Goal: Information Seeking & Learning: Learn about a topic

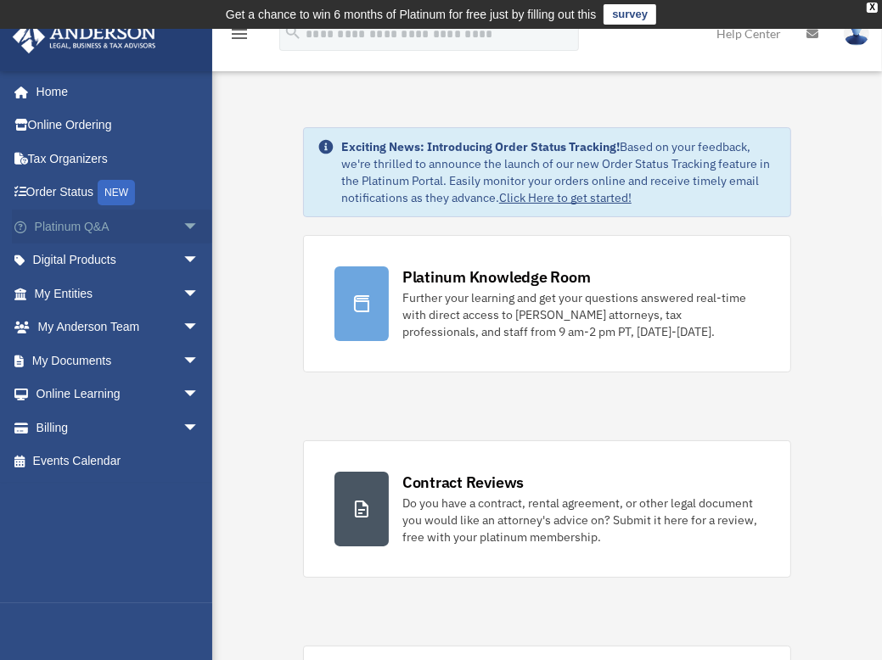
click at [80, 224] on link "Platinum Q&A arrow_drop_down" at bounding box center [118, 227] width 213 height 34
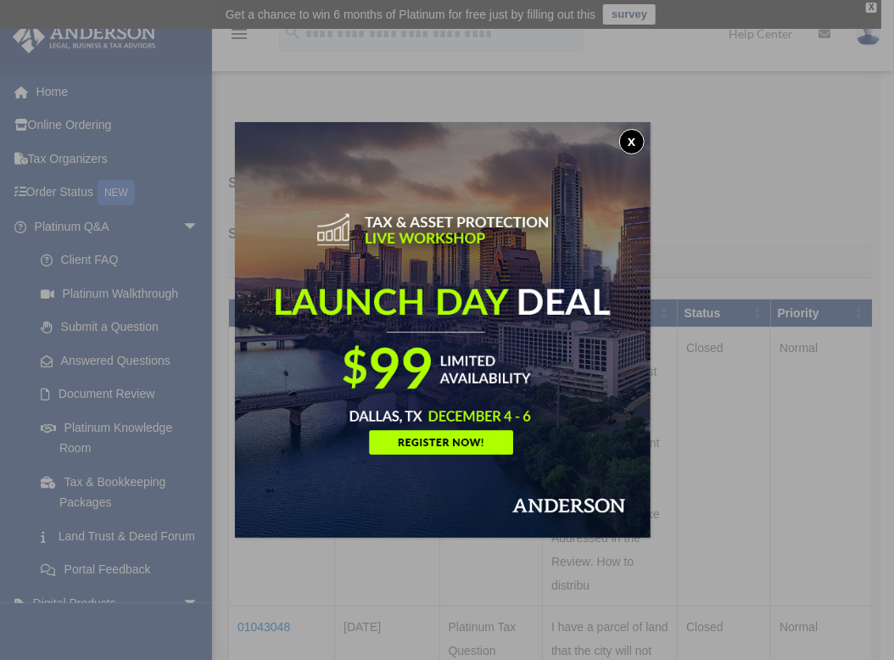
click at [620, 157] on img at bounding box center [443, 330] width 416 height 416
click at [638, 137] on button "x" at bounding box center [631, 141] width 25 height 25
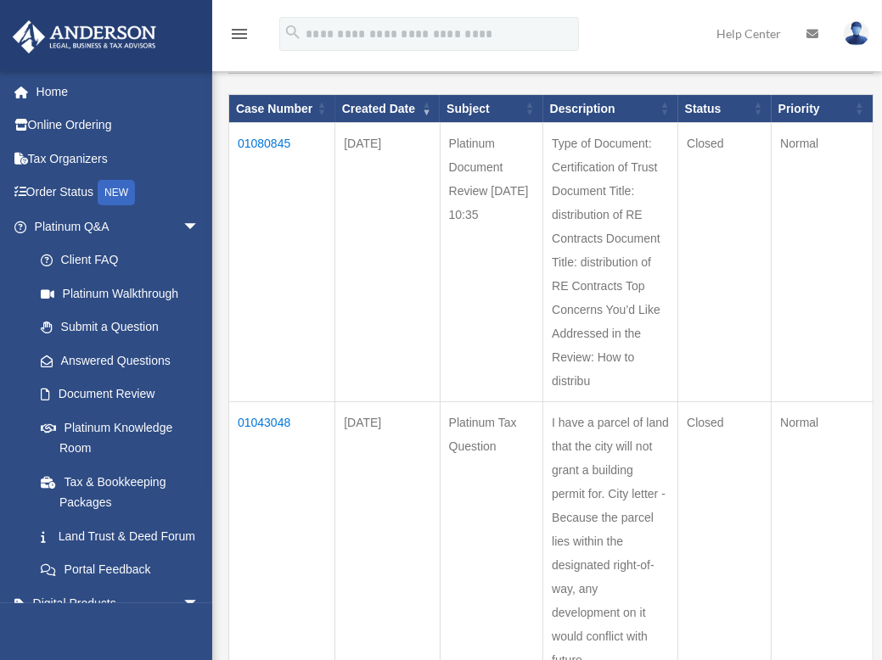
scroll to position [230, 0]
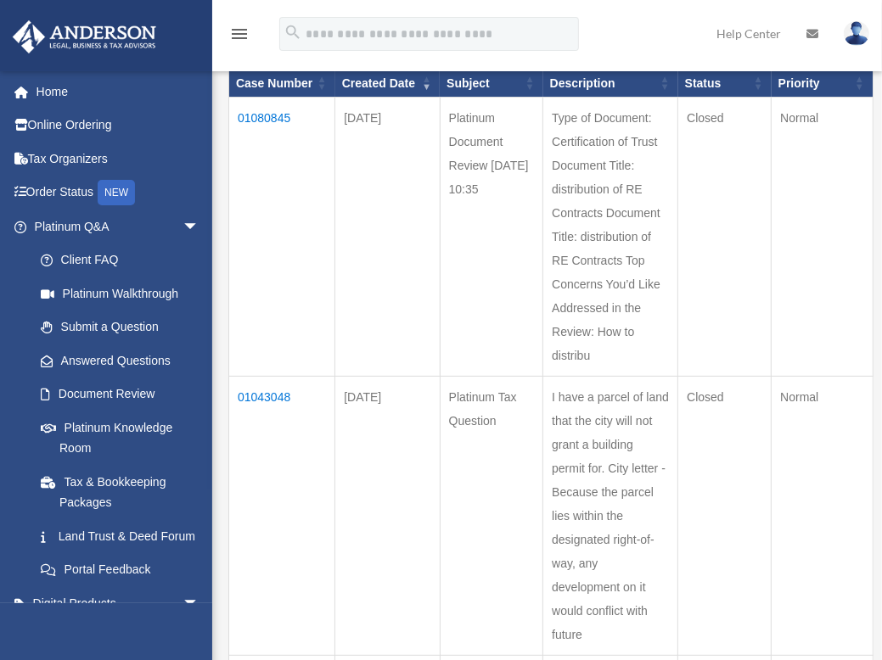
click at [614, 262] on td "Type of Document: Certification of Trust Document Title: distribution of RE Con…" at bounding box center [610, 237] width 135 height 279
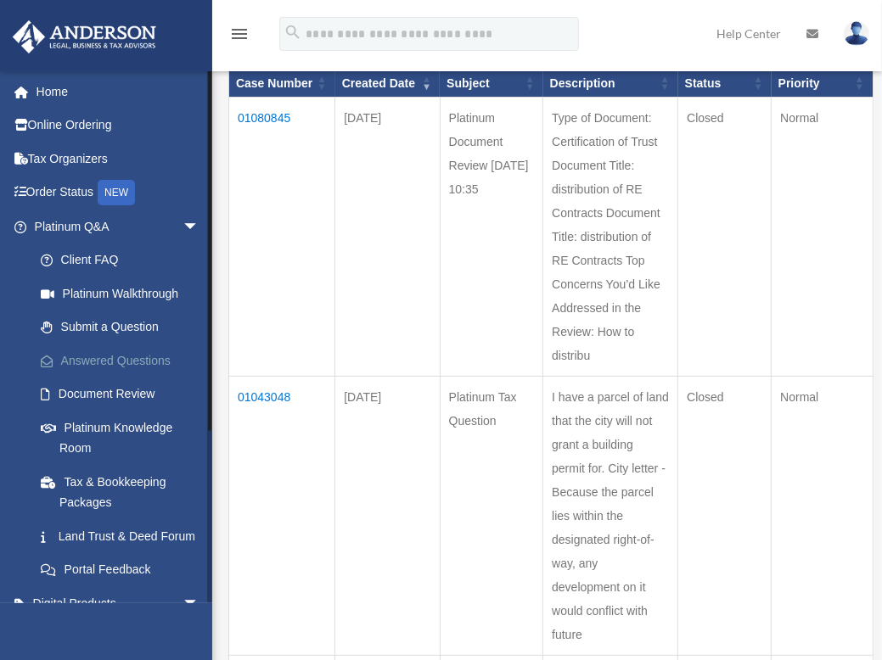
click at [119, 351] on link "Answered Questions" at bounding box center [124, 361] width 201 height 34
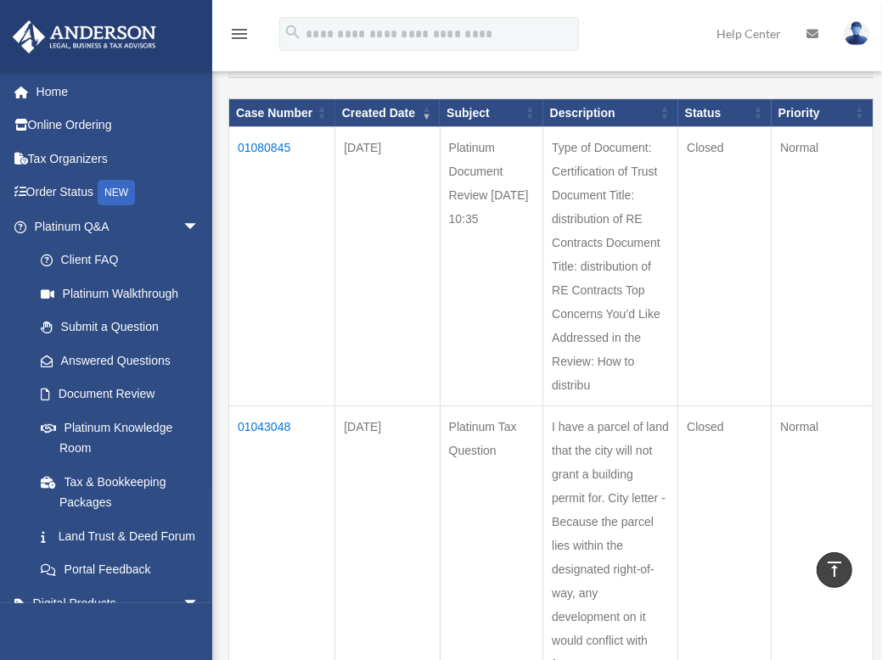
scroll to position [194, 0]
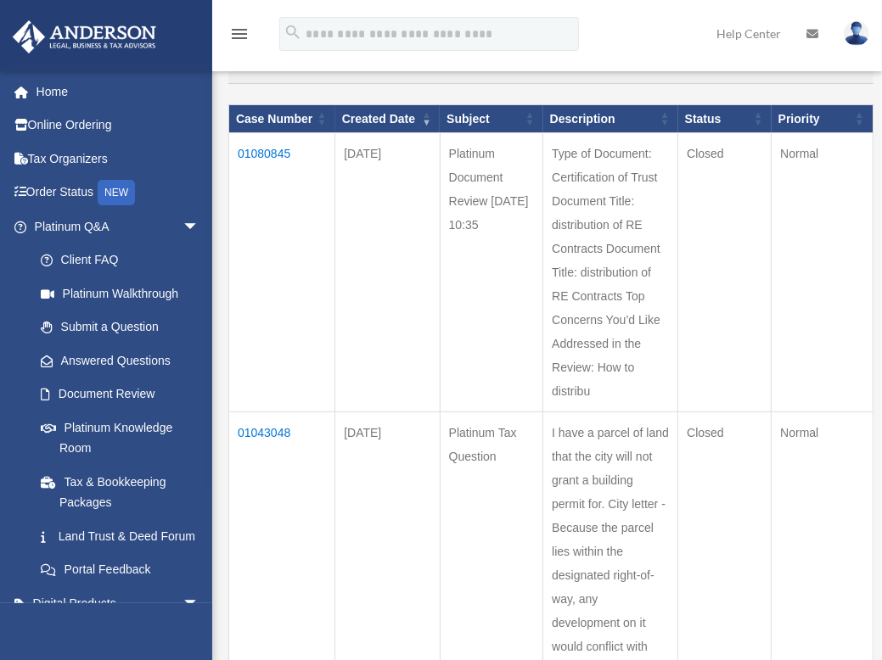
click at [262, 165] on td "01080845" at bounding box center [282, 272] width 106 height 279
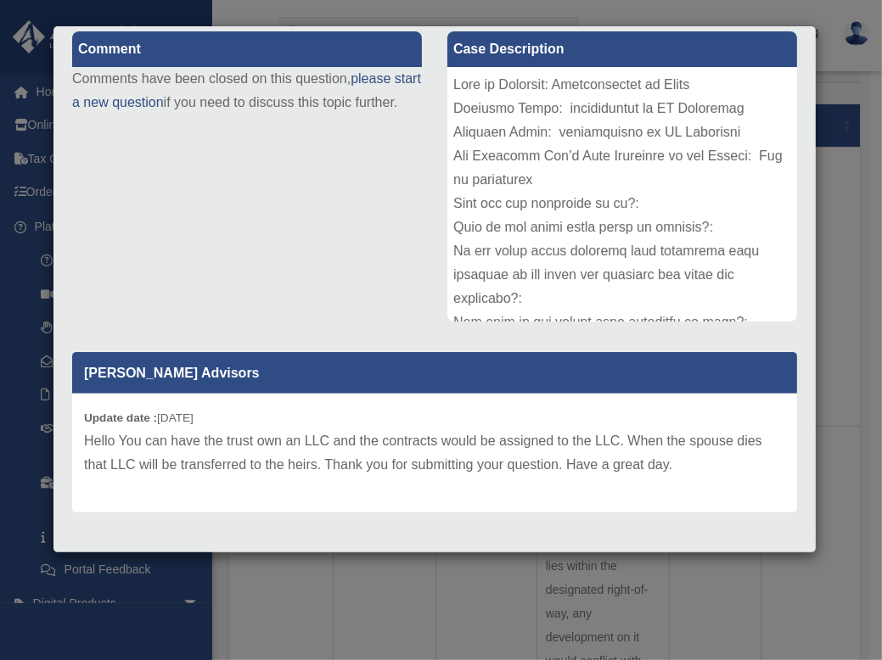
scroll to position [214, 0]
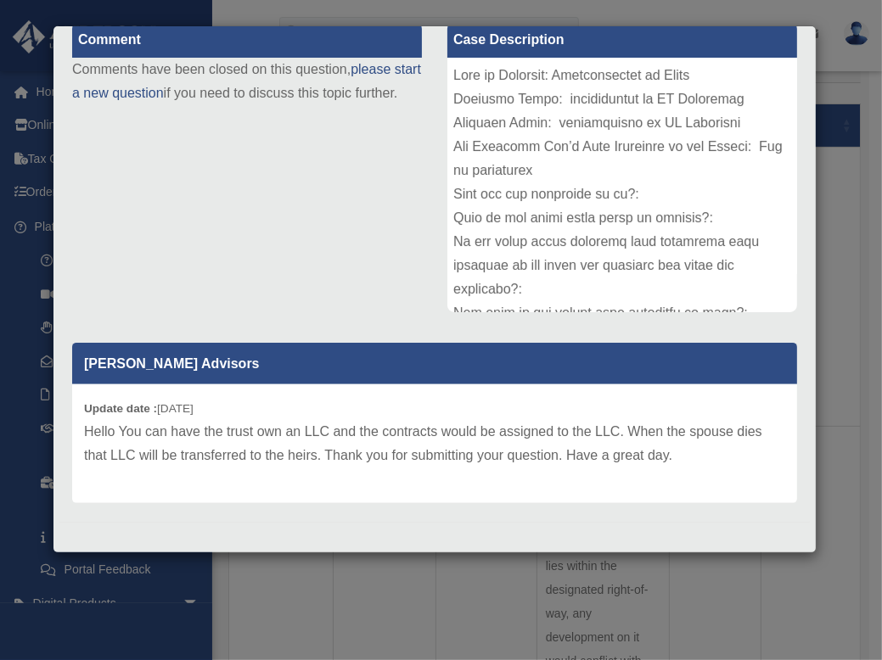
drag, startPoint x: 377, startPoint y: 357, endPoint x: 188, endPoint y: 133, distance: 292.7
click at [188, 133] on div "Comment Comments have been closed on this question, please start a new question…" at bounding box center [434, 260] width 750 height 497
click at [188, 278] on div "Comment Comments have been closed on this question, please start a new question…" at bounding box center [434, 260] width 750 height 497
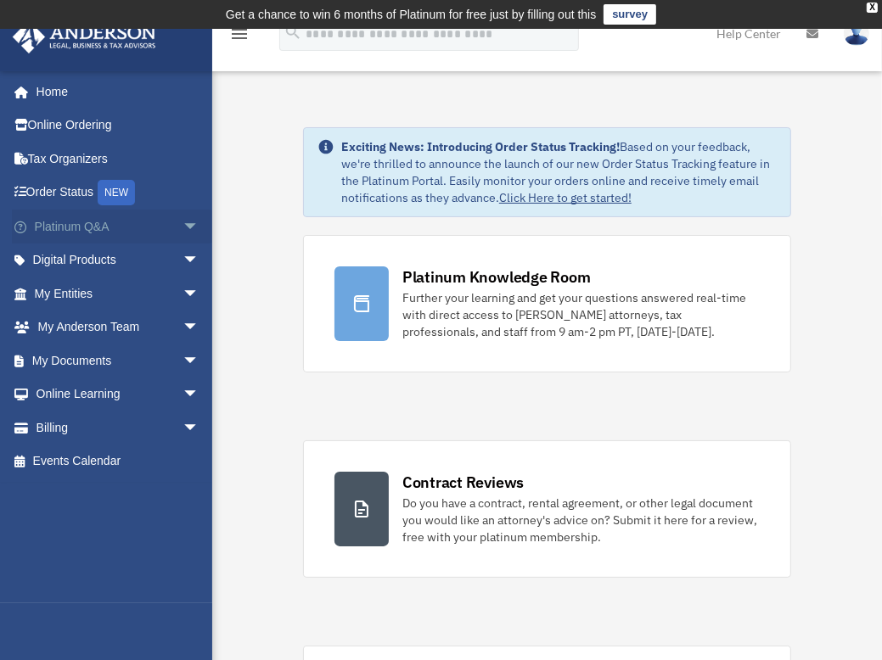
click at [70, 227] on link "Platinum Q&A arrow_drop_down" at bounding box center [118, 227] width 213 height 34
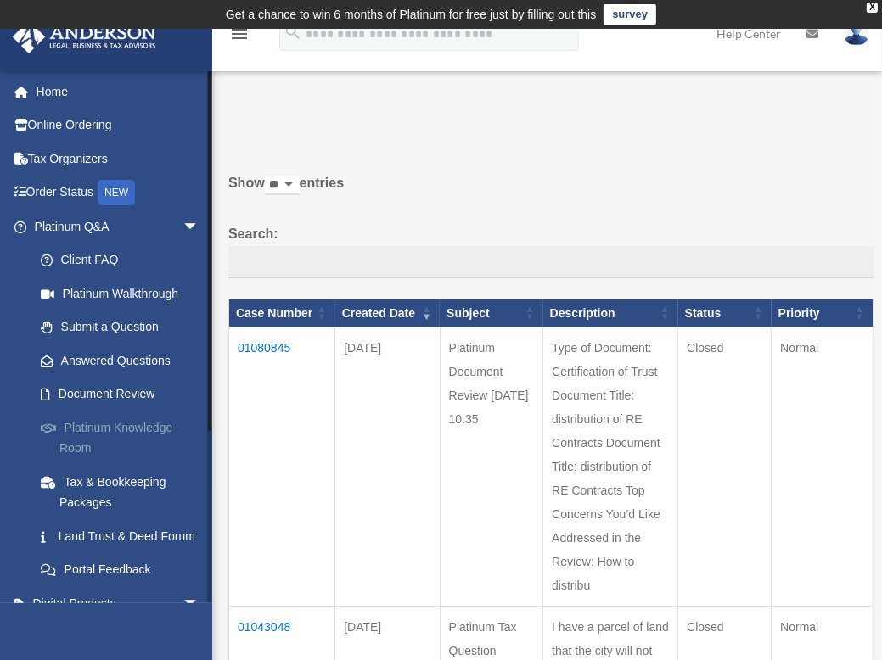
click at [99, 429] on link "Platinum Knowledge Room" at bounding box center [124, 438] width 201 height 54
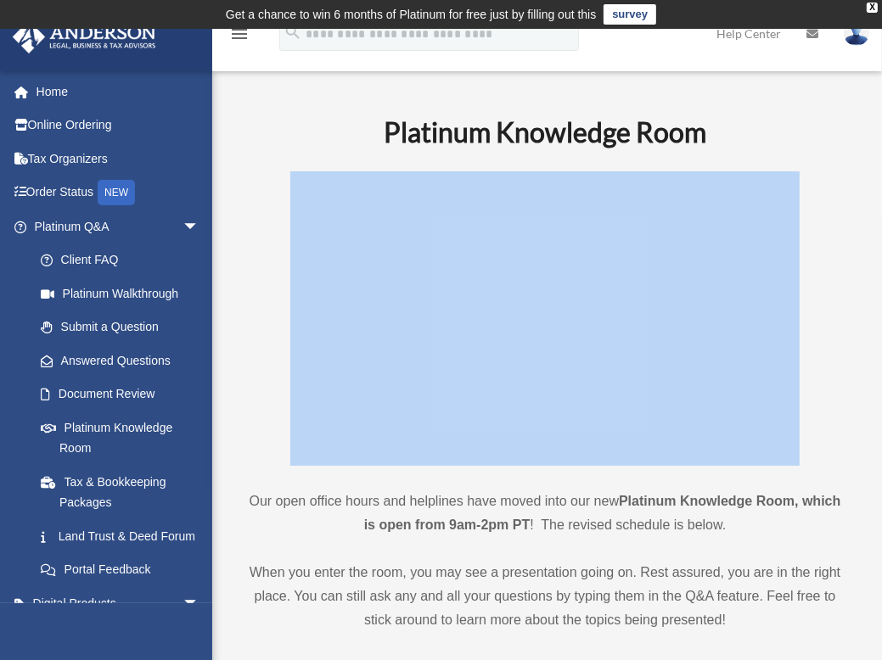
drag, startPoint x: 881, startPoint y: 137, endPoint x: 894, endPoint y: 174, distance: 39.4
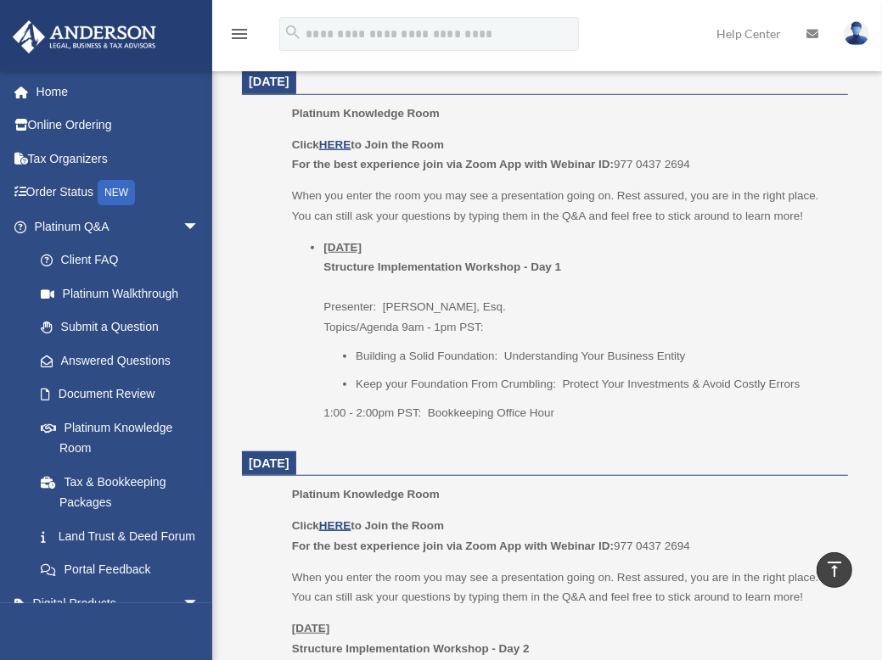
scroll to position [631, 0]
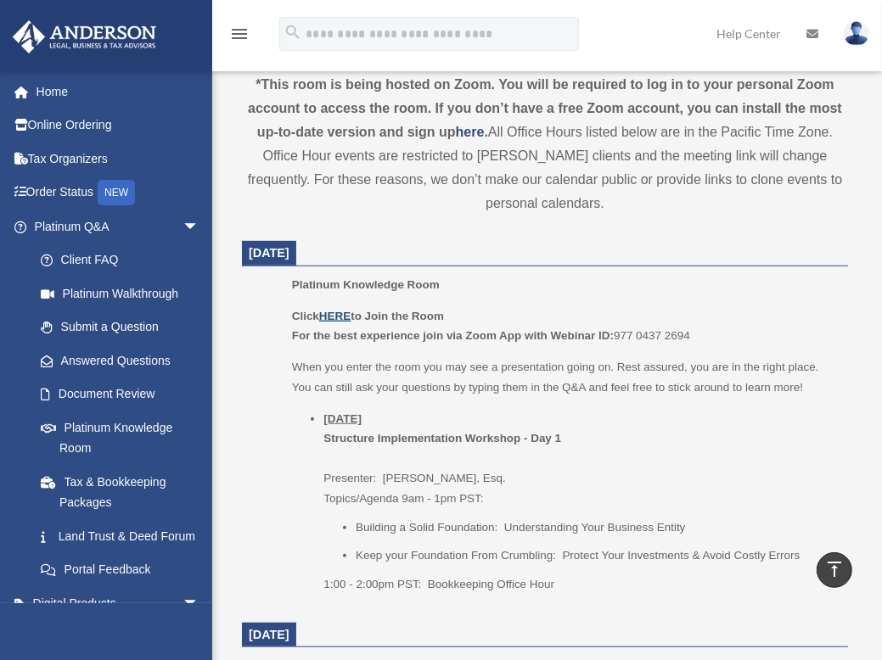
click at [341, 313] on u "HERE" at bounding box center [334, 316] width 31 height 13
